Goal: Navigation & Orientation: Find specific page/section

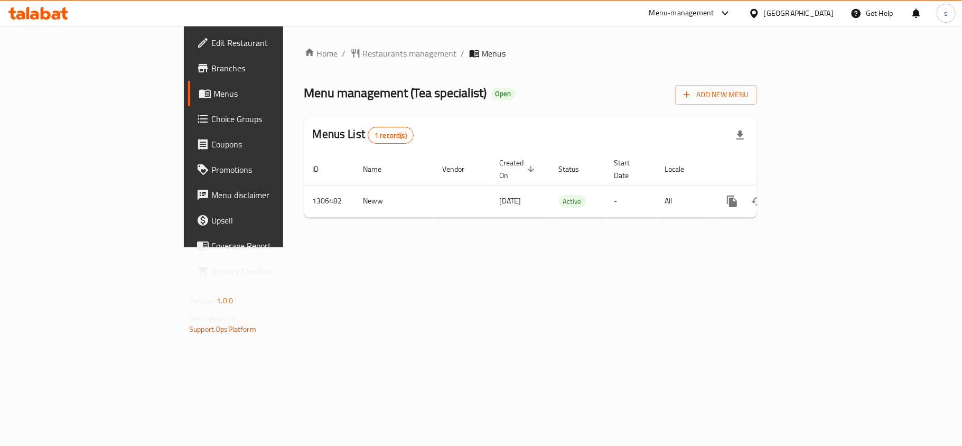
drag, startPoint x: 783, startPoint y: 14, endPoint x: 776, endPoint y: 19, distance: 9.1
click at [783, 14] on div "[GEOGRAPHIC_DATA]" at bounding box center [799, 13] width 70 height 12
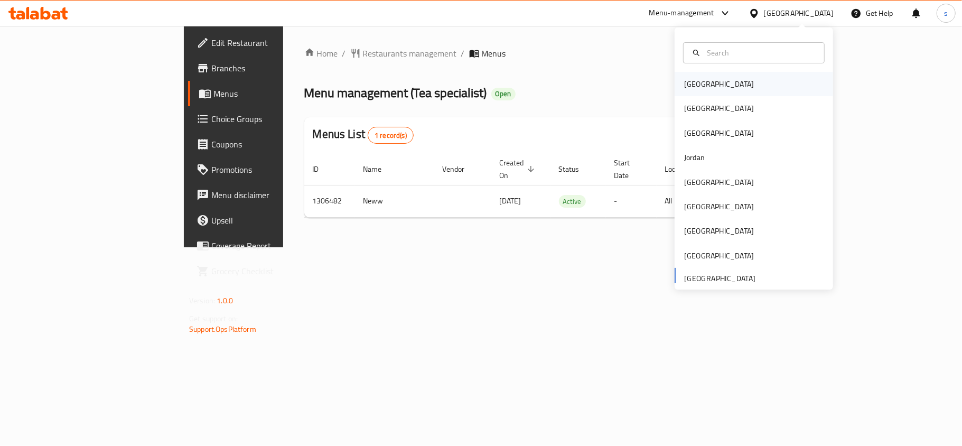
click at [696, 83] on div "[GEOGRAPHIC_DATA]" at bounding box center [719, 84] width 70 height 12
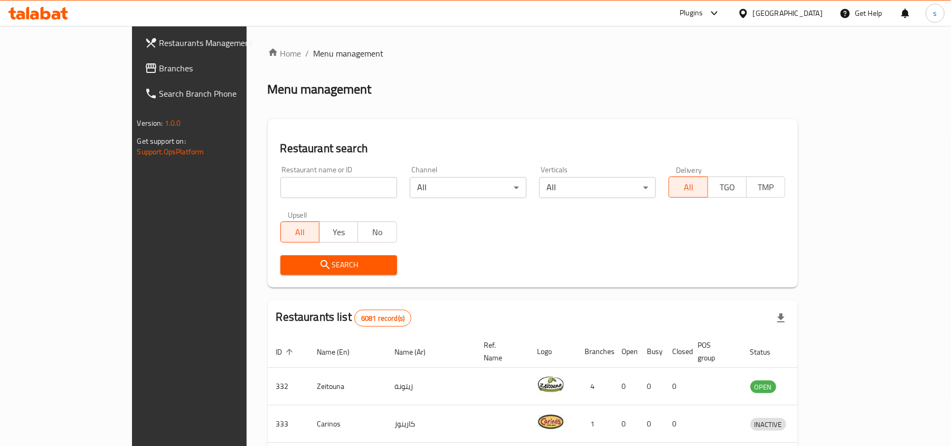
click at [799, 17] on div "[GEOGRAPHIC_DATA]" at bounding box center [788, 13] width 70 height 12
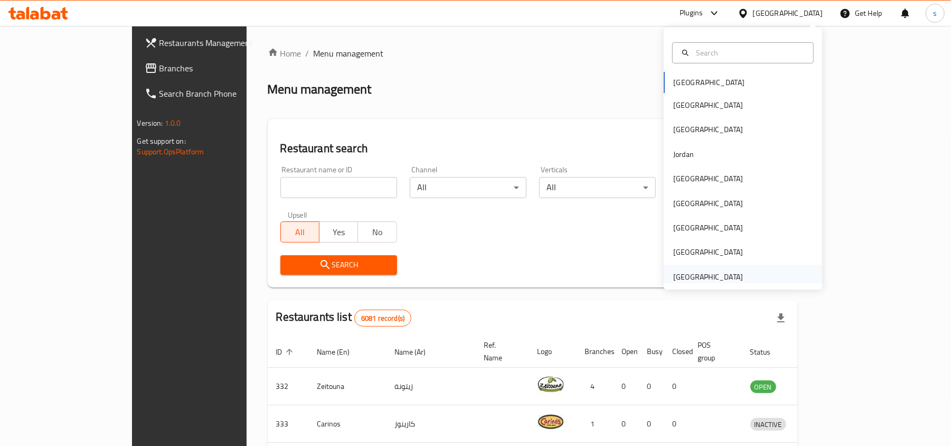
click at [694, 278] on div "[GEOGRAPHIC_DATA]" at bounding box center [709, 277] width 70 height 12
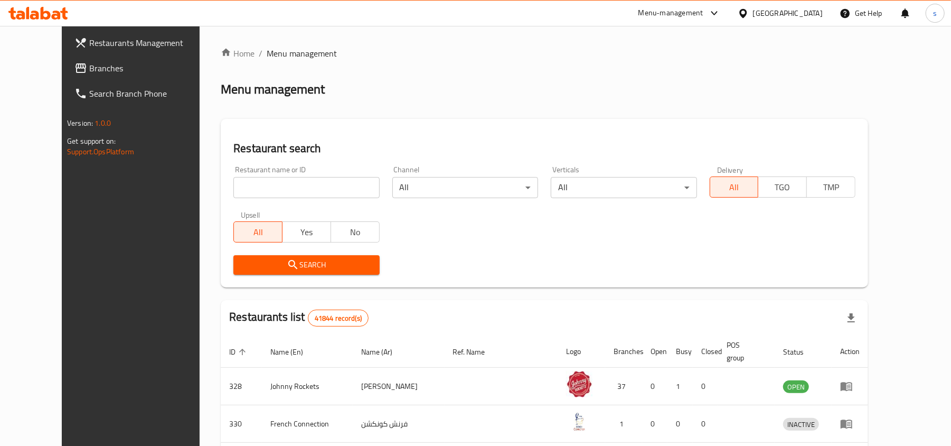
click at [89, 68] on span "Branches" at bounding box center [150, 68] width 123 height 13
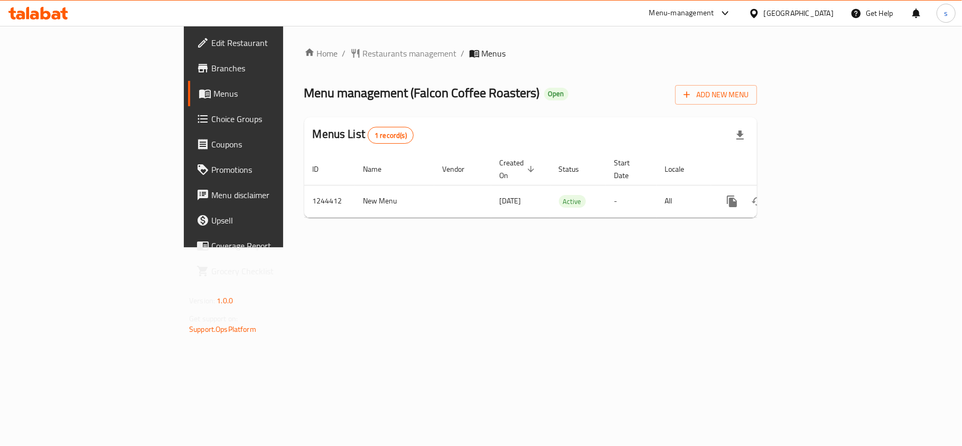
click at [807, 11] on div "[GEOGRAPHIC_DATA]" at bounding box center [799, 13] width 70 height 12
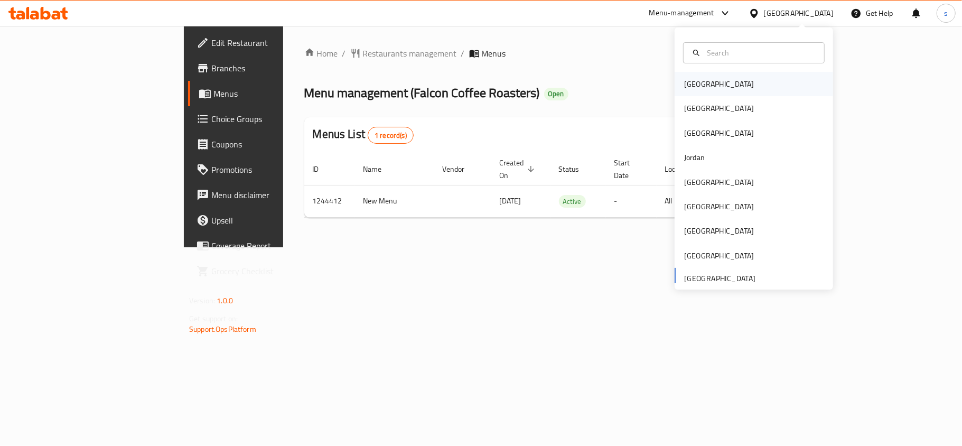
click at [702, 81] on div "[GEOGRAPHIC_DATA]" at bounding box center [719, 84] width 87 height 24
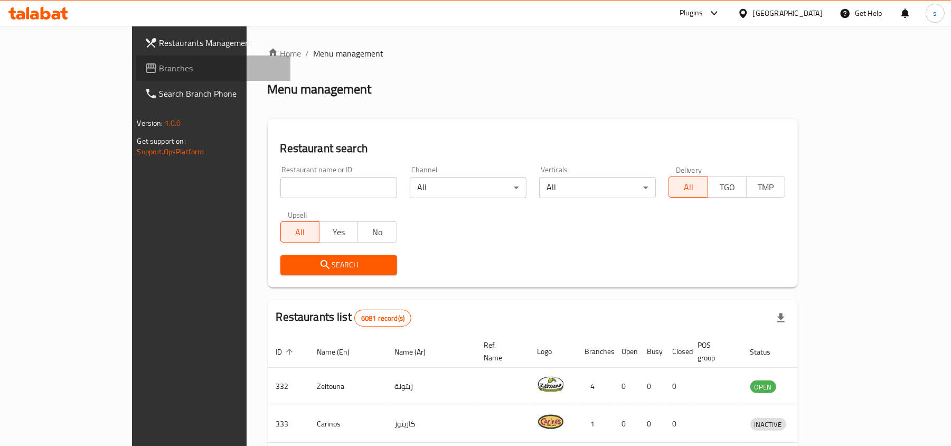
click at [160, 71] on span "Branches" at bounding box center [221, 68] width 123 height 13
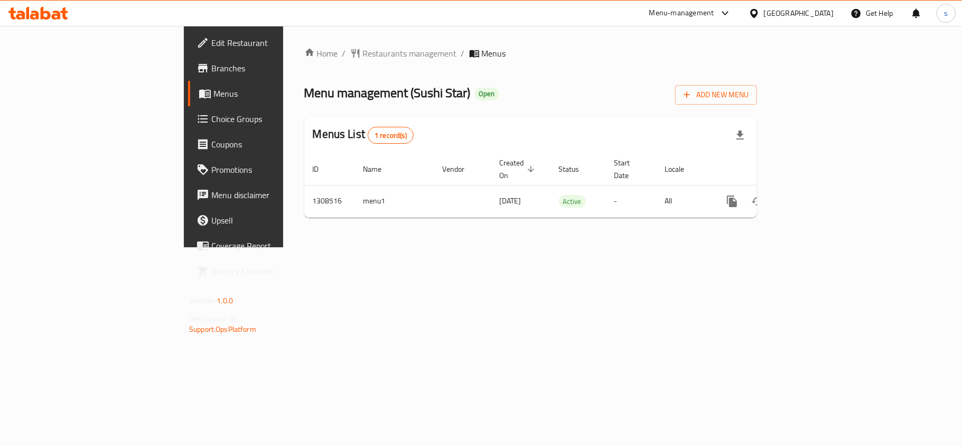
click at [824, 14] on div "[GEOGRAPHIC_DATA]" at bounding box center [799, 13] width 70 height 12
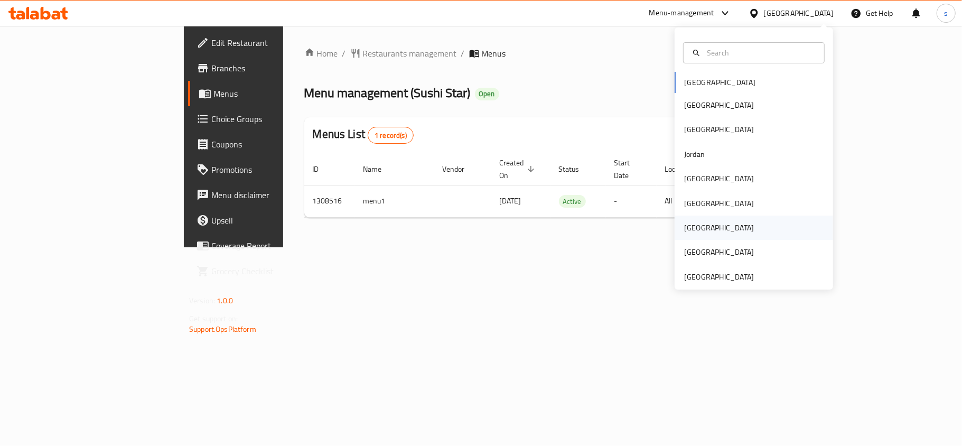
click at [686, 229] on div "[GEOGRAPHIC_DATA]" at bounding box center [719, 228] width 70 height 12
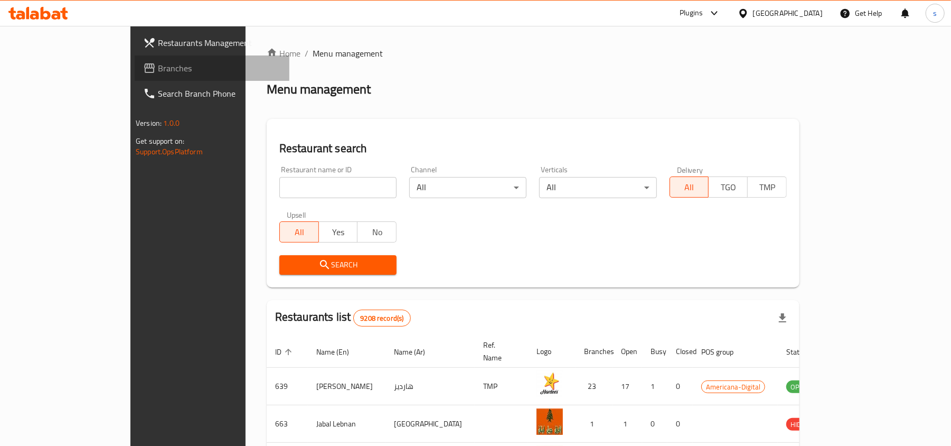
click at [158, 72] on span "Branches" at bounding box center [219, 68] width 123 height 13
